Goal: Information Seeking & Learning: Learn about a topic

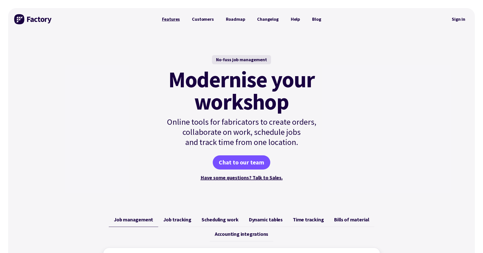
click at [167, 20] on link "Features" at bounding box center [171, 19] width 30 height 10
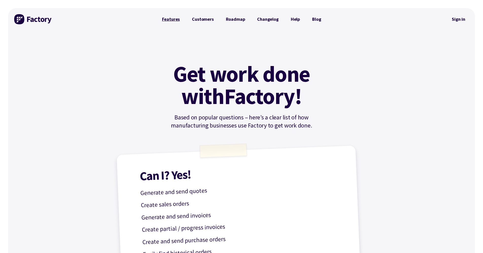
click at [172, 20] on link "Features" at bounding box center [171, 19] width 30 height 10
click at [172, 19] on link "Features" at bounding box center [171, 19] width 30 height 10
click at [209, 20] on link "Customers" at bounding box center [203, 19] width 34 height 10
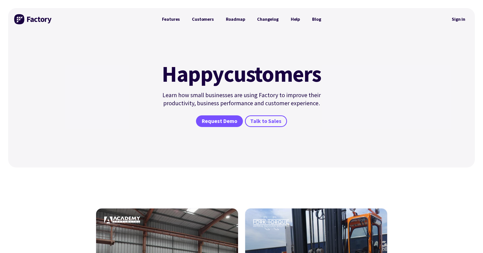
drag, startPoint x: 323, startPoint y: 81, endPoint x: 160, endPoint y: 69, distance: 163.8
click at [160, 69] on h1 "Happy customers" at bounding box center [241, 74] width 165 height 22
click at [162, 69] on mark "Happy" at bounding box center [193, 74] width 62 height 22
click at [316, 19] on link "Blog" at bounding box center [316, 19] width 21 height 10
